Goal: Information Seeking & Learning: Learn about a topic

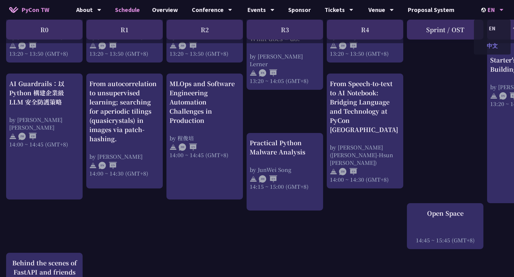
click at [413, 43] on div "中文" at bounding box center [492, 46] width 37 height 14
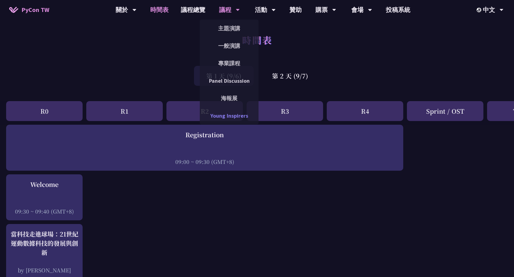
click at [230, 119] on link "Young Inspirers" at bounding box center [229, 115] width 59 height 14
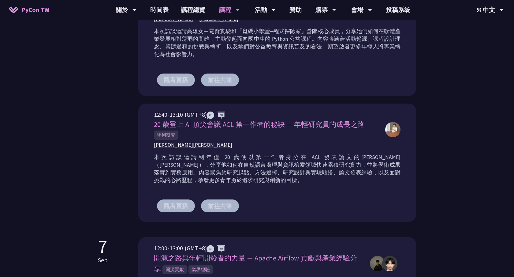
scroll to position [278, 0]
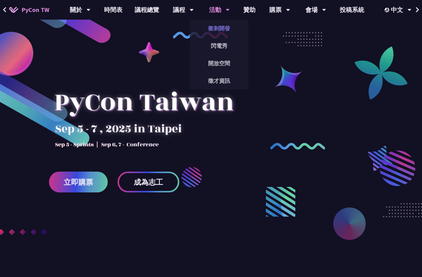
click at [222, 21] on link "衝刺開發" at bounding box center [219, 28] width 59 height 14
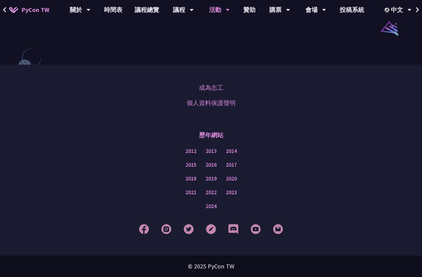
scroll to position [536, 0]
click at [214, 205] on link "2024" at bounding box center [211, 206] width 11 height 8
click at [212, 194] on link "2022" at bounding box center [211, 193] width 11 height 8
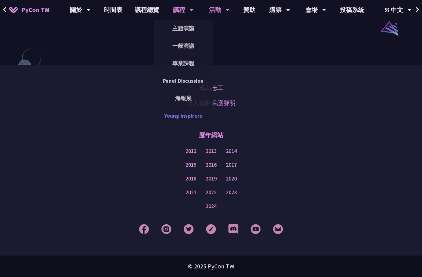
click at [182, 120] on link "Young Inspirers" at bounding box center [183, 115] width 59 height 14
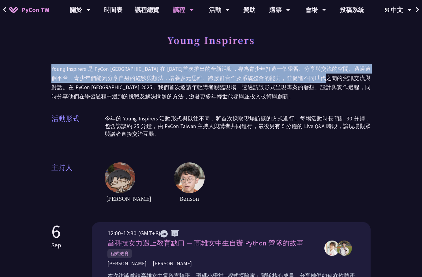
drag, startPoint x: 349, startPoint y: 79, endPoint x: 51, endPoint y: 69, distance: 298.1
click at [51, 69] on p "Young Inspirers 是 PyCon [GEOGRAPHIC_DATA] 在 [DATE]首次推出的全新活動，專為青少年打造一個學習、分享與交流的空…" at bounding box center [210, 82] width 319 height 37
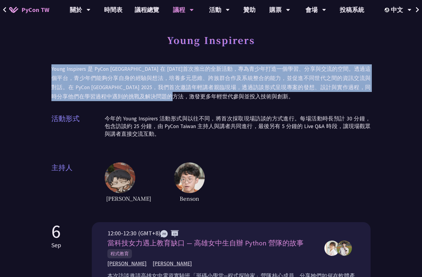
drag, startPoint x: 210, startPoint y: 96, endPoint x: 40, endPoint y: 70, distance: 171.9
copy p "Young Inspirers 是 PyCon [GEOGRAPHIC_DATA] 在 [DATE]首次推出的全新活動，專為青少年打造一個學習、分享與交流的空…"
click at [258, 93] on p "Young Inspirers 是 PyCon [GEOGRAPHIC_DATA] 在 [DATE]首次推出的全新活動，專為青少年打造一個學習、分享與交流的空…" at bounding box center [210, 82] width 319 height 37
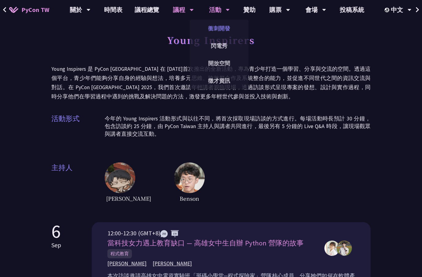
click at [220, 24] on link "衝刺開發" at bounding box center [219, 28] width 59 height 14
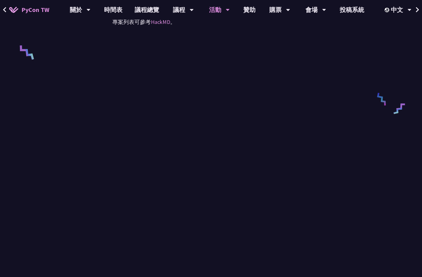
scroll to position [261, 0]
click at [398, 206] on div "衝刺開發 (Sprints) 模式 參加者報名請至 KKTIX 、報名專案主持人請至 Google 表單 。 專案列表可參考 HackMD 。" at bounding box center [211, 27] width 422 height 576
